Goal: Navigation & Orientation: Find specific page/section

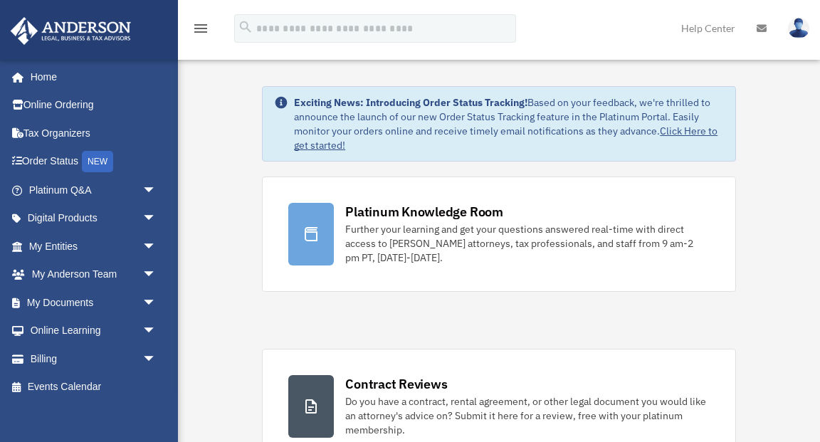
click at [789, 23] on img at bounding box center [798, 28] width 21 height 21
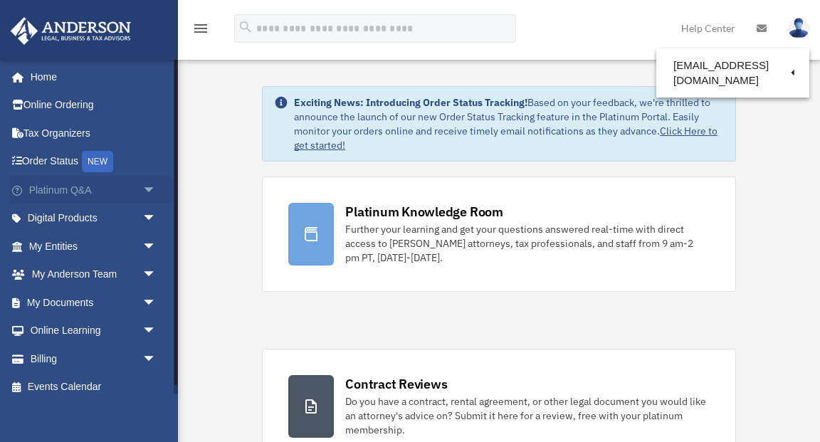
click at [145, 186] on span "arrow_drop_down" at bounding box center [156, 190] width 28 height 29
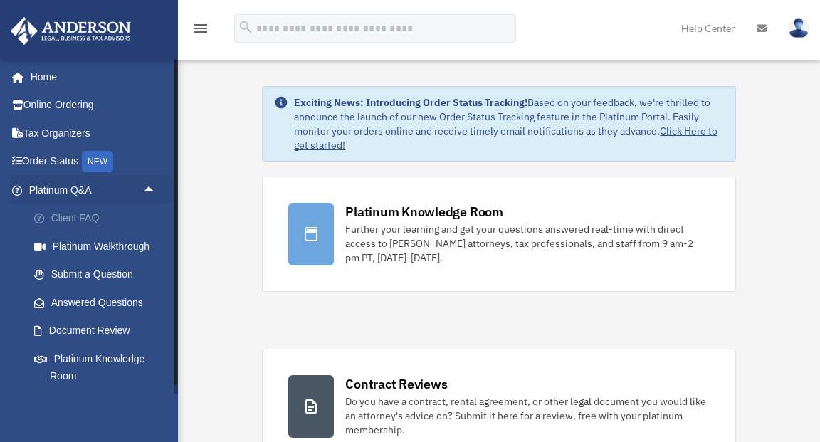
click at [81, 219] on link "Client FAQ" at bounding box center [99, 218] width 158 height 28
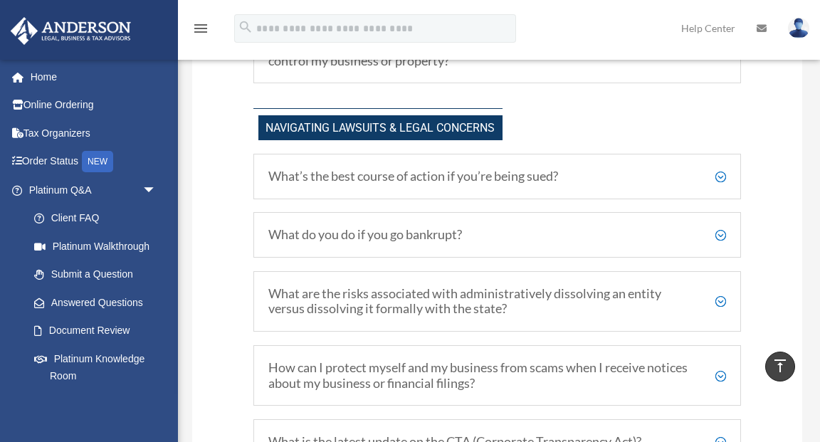
scroll to position [1030, 0]
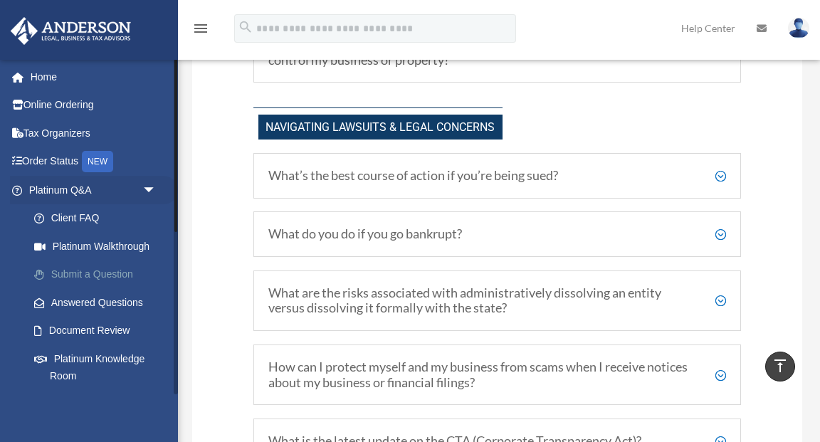
click at [87, 278] on link "Submit a Question" at bounding box center [99, 275] width 158 height 28
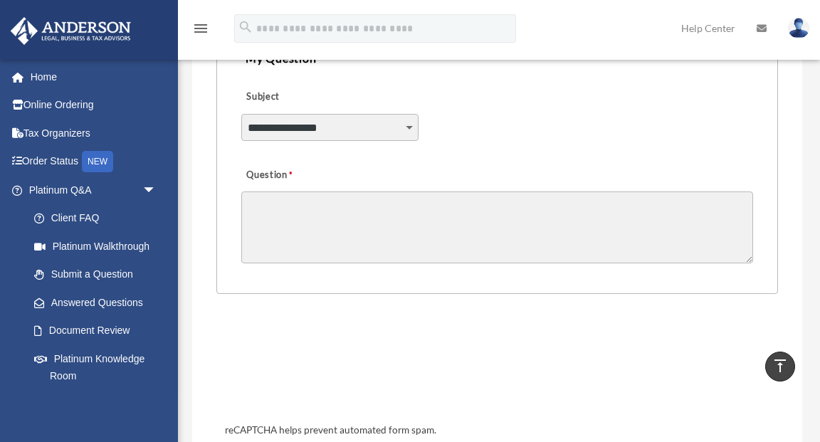
scroll to position [370, 0]
click at [407, 125] on select "**********" at bounding box center [330, 127] width 178 height 27
click at [140, 300] on link "Answered Questions" at bounding box center [99, 302] width 158 height 28
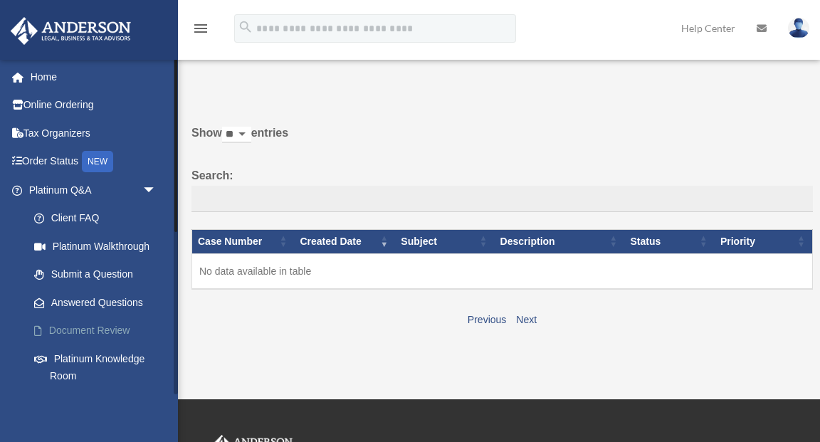
click at [63, 327] on link "Document Review" at bounding box center [99, 331] width 158 height 28
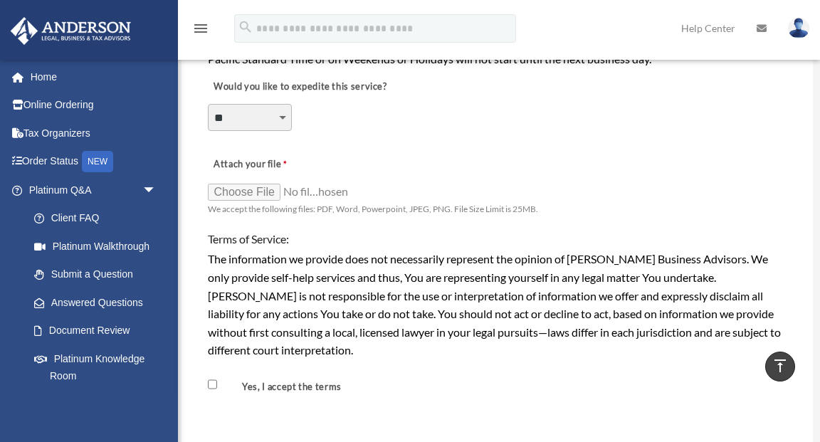
scroll to position [1034, 0]
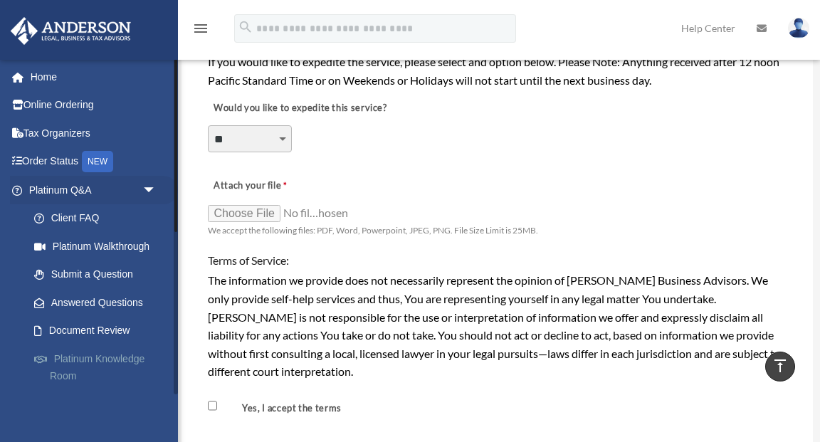
click at [77, 363] on link "Platinum Knowledge Room" at bounding box center [99, 368] width 158 height 46
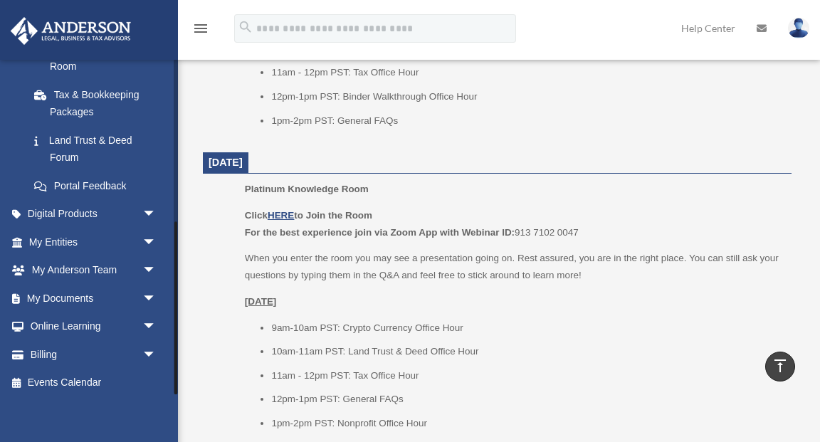
scroll to position [315, 0]
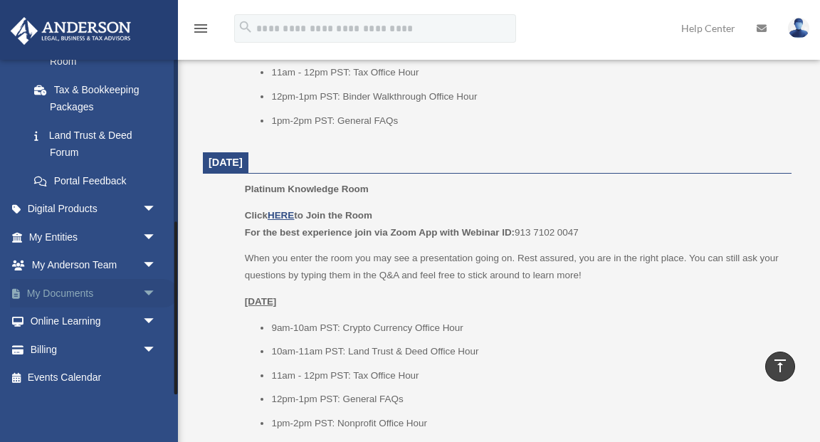
click at [98, 290] on link "My Documents arrow_drop_down" at bounding box center [94, 293] width 168 height 28
click at [142, 293] on span "arrow_drop_down" at bounding box center [156, 293] width 28 height 29
click at [60, 321] on link "Box" at bounding box center [99, 322] width 158 height 28
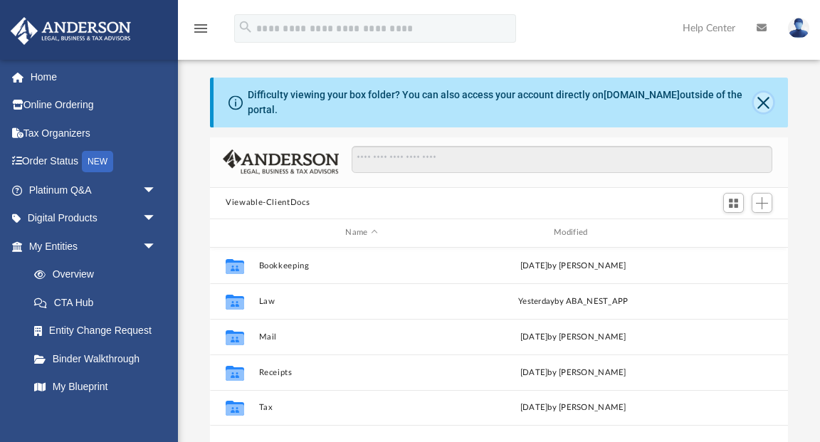
click at [767, 100] on button "Close" at bounding box center [763, 103] width 19 height 20
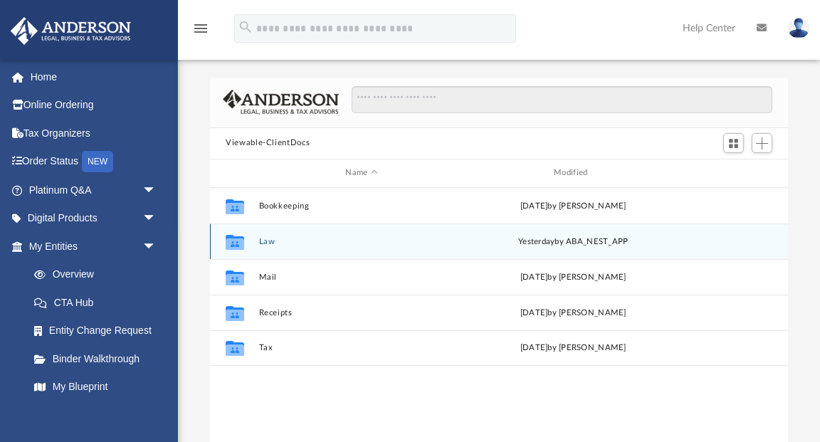
click at [261, 238] on button "Law" at bounding box center [362, 241] width 206 height 9
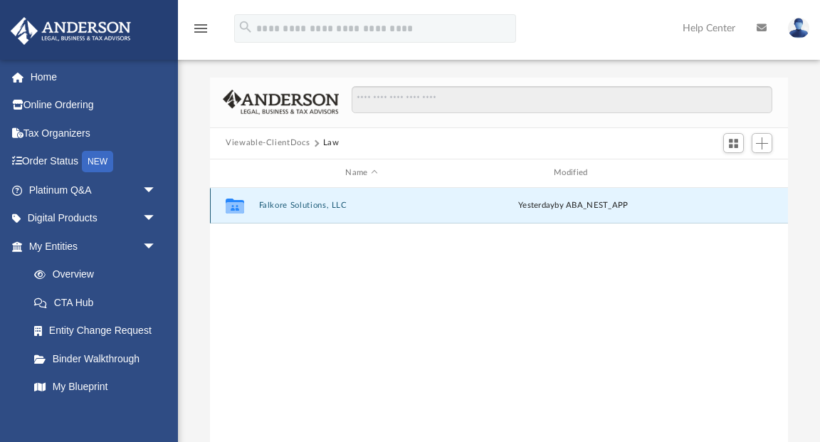
click at [293, 206] on button "Falkore Solutions, LLC" at bounding box center [362, 205] width 206 height 9
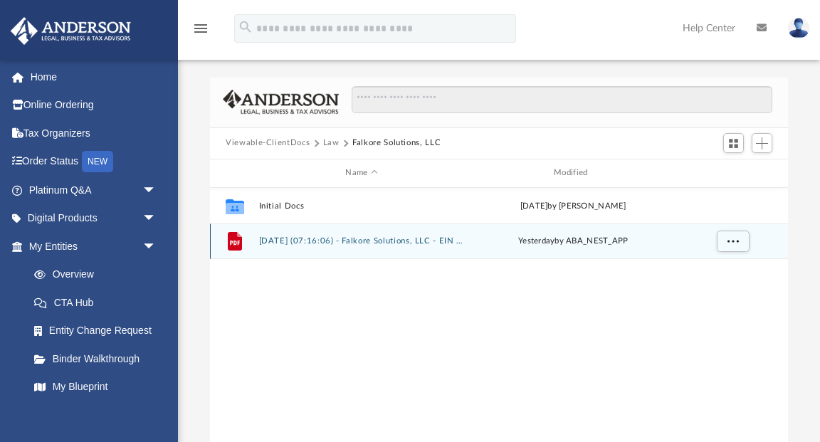
click at [315, 243] on button "2025.08.25 (07:16:06) - Falkore Solutions, LLC - EIN Letter from IRS.pdf" at bounding box center [362, 240] width 206 height 9
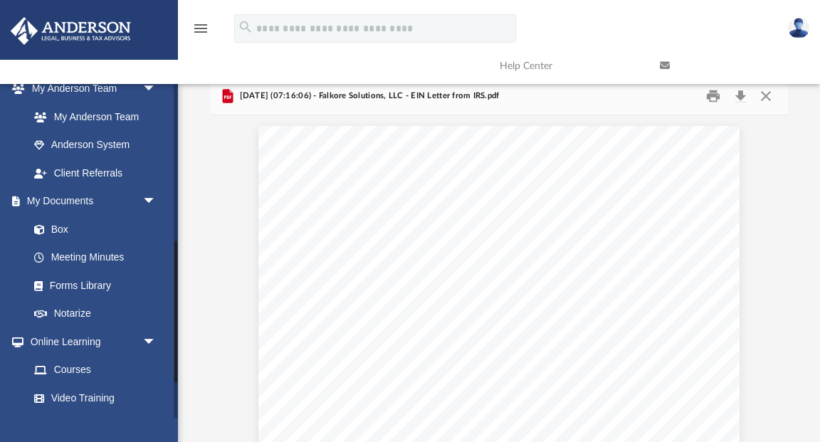
scroll to position [369, 0]
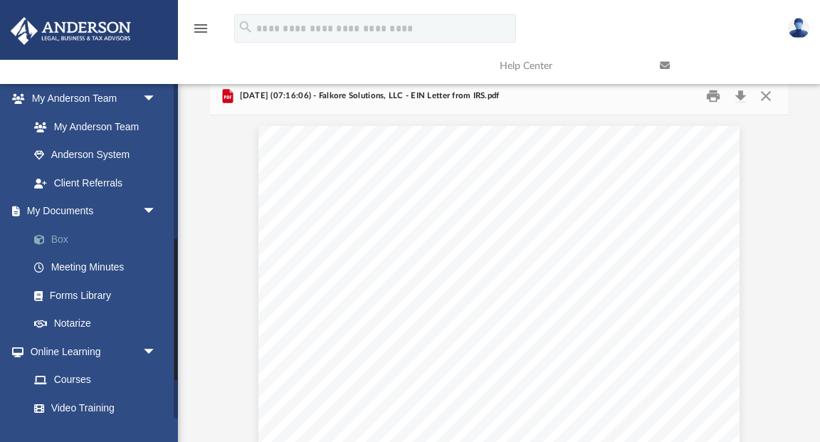
click at [63, 241] on link "Box" at bounding box center [99, 239] width 158 height 28
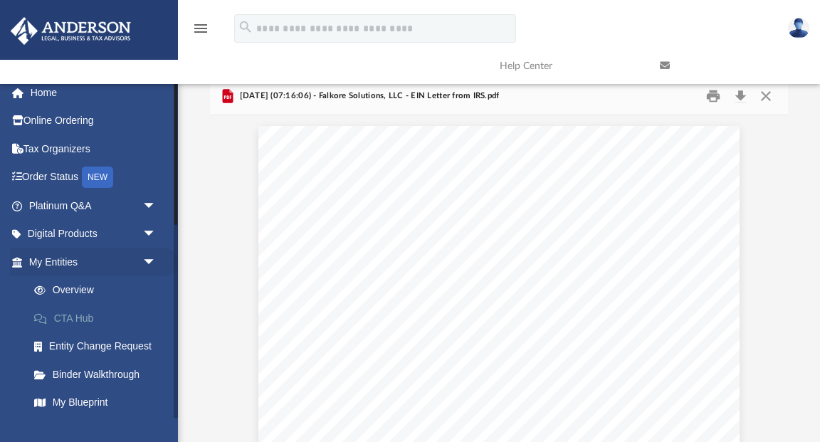
scroll to position [0, 0]
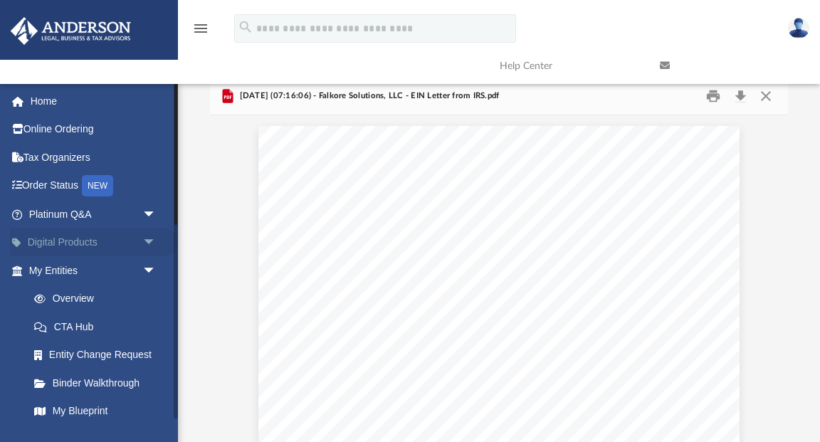
click at [146, 239] on span "arrow_drop_down" at bounding box center [156, 242] width 28 height 29
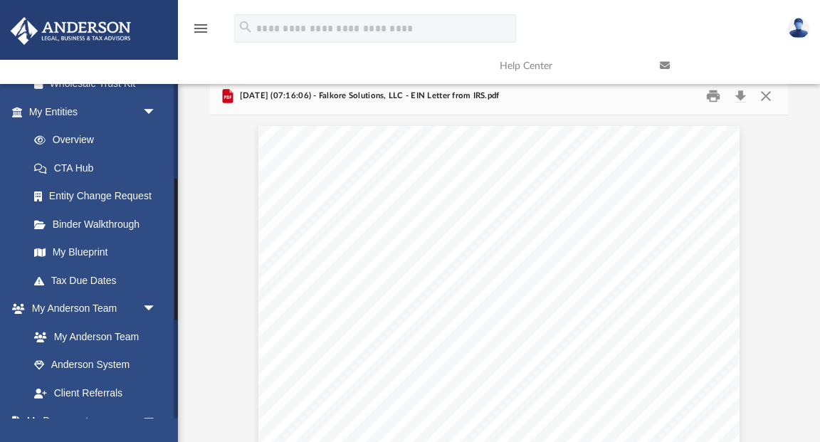
scroll to position [317, 0]
click at [96, 256] on link "My Blueprint" at bounding box center [99, 252] width 158 height 28
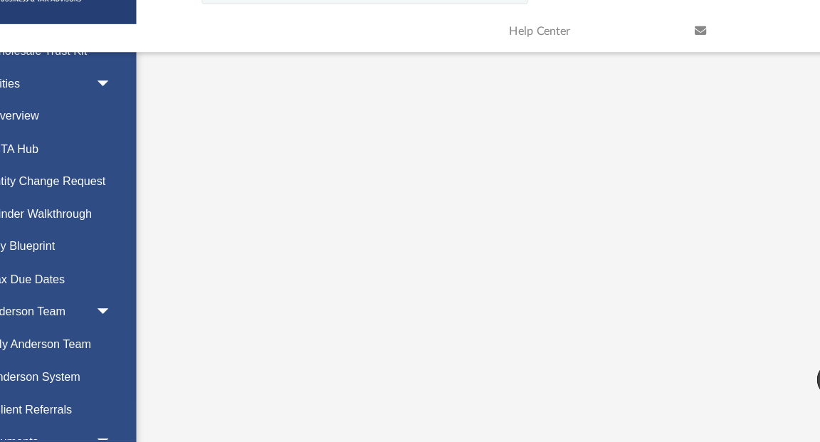
scroll to position [248, 0]
